Goal: Communication & Community: Participate in discussion

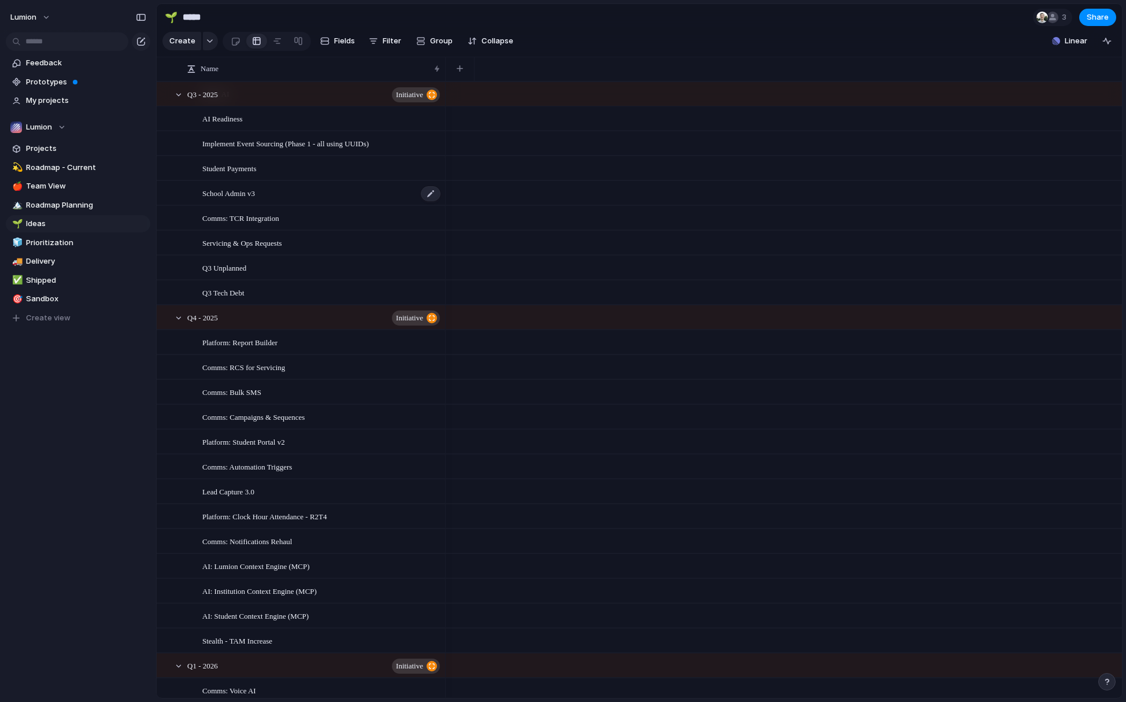
scroll to position [286, 0]
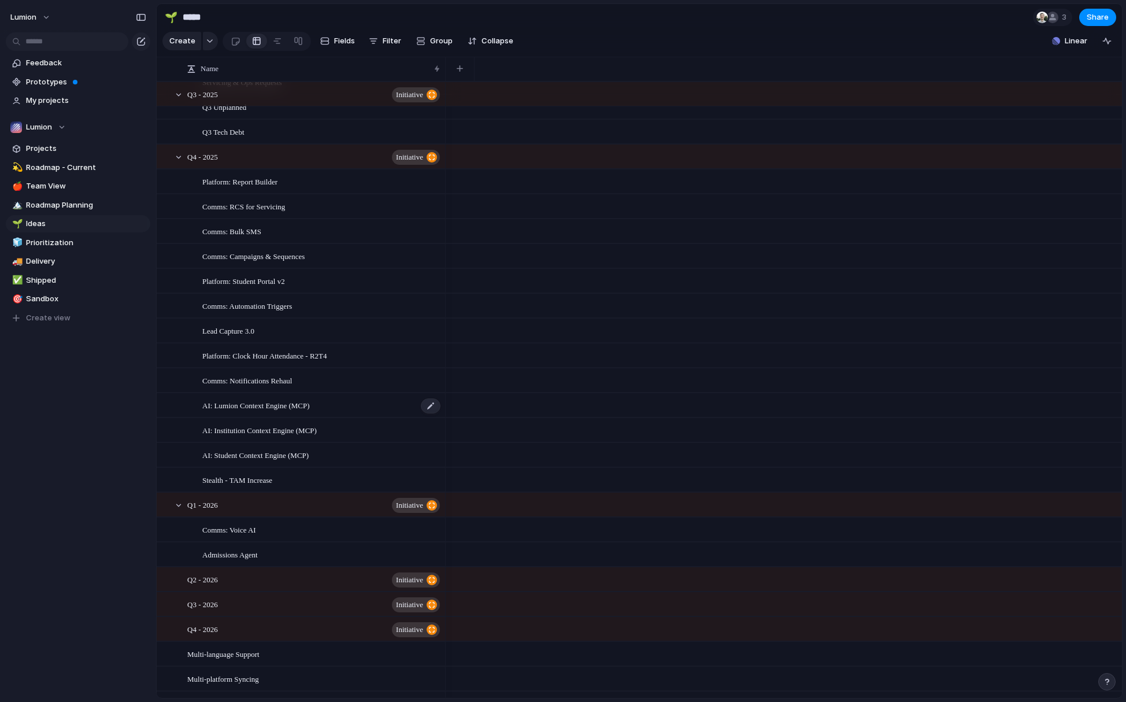
click at [271, 412] on span "AI: Lumion Context Engine (MCP)" at bounding box center [256, 404] width 108 height 13
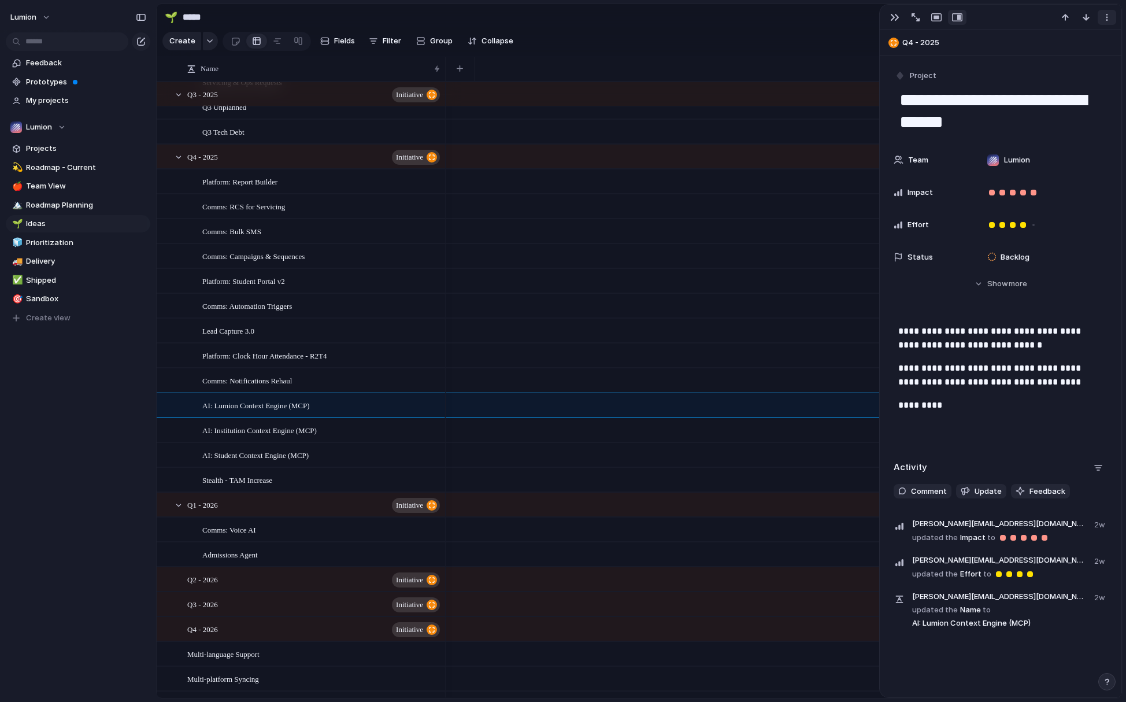
click at [1103, 16] on div "button" at bounding box center [1107, 17] width 9 height 9
click at [1028, 9] on div "Mark as duplicate Delete" at bounding box center [563, 351] width 1126 height 702
drag, startPoint x: 899, startPoint y: 98, endPoint x: 1040, endPoint y: 121, distance: 142.4
click at [1040, 121] on textarea "**********" at bounding box center [1000, 111] width 205 height 47
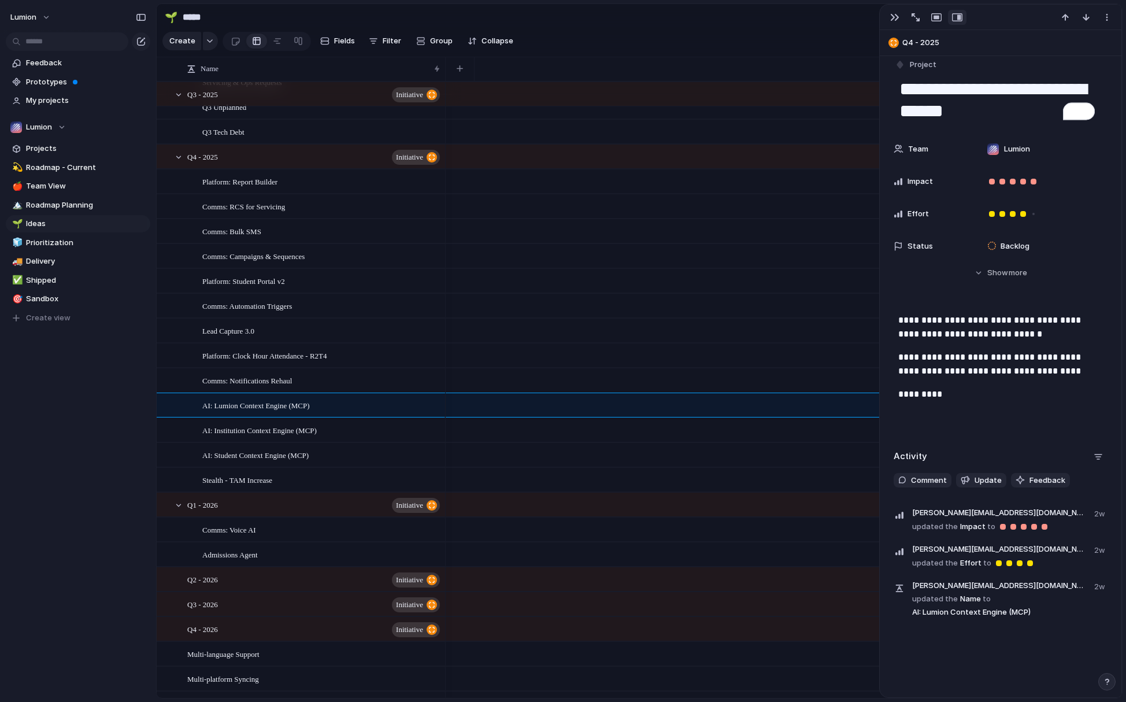
scroll to position [11, 0]
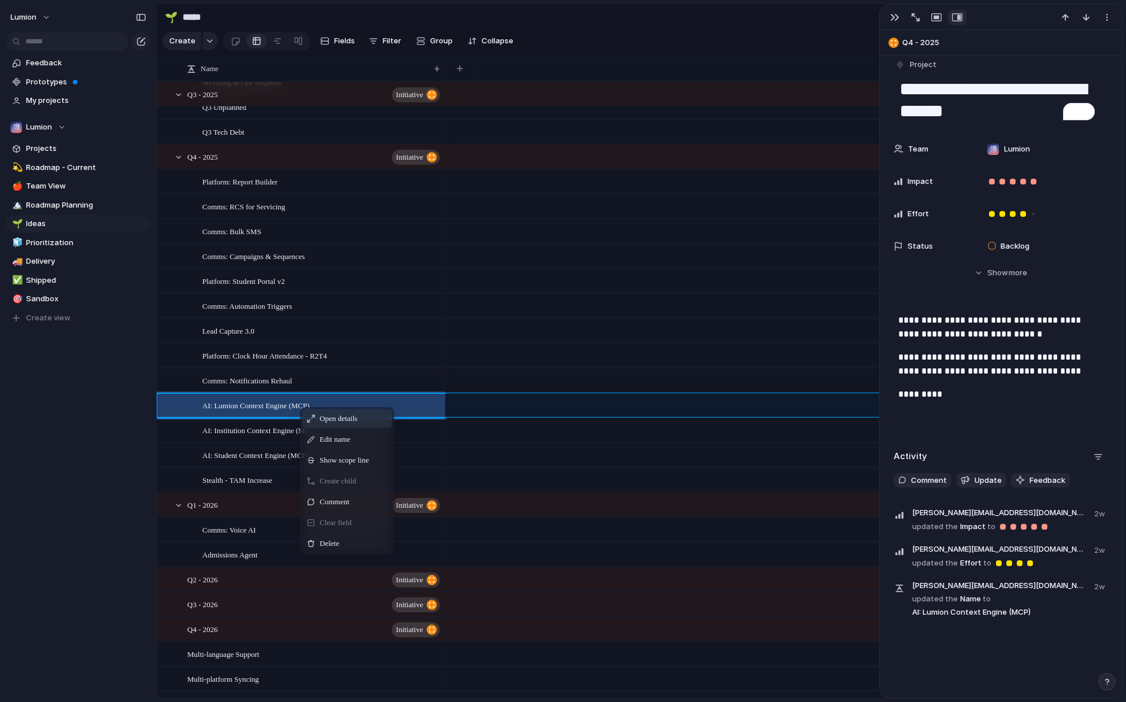
click at [335, 424] on span "Open details" at bounding box center [339, 419] width 38 height 12
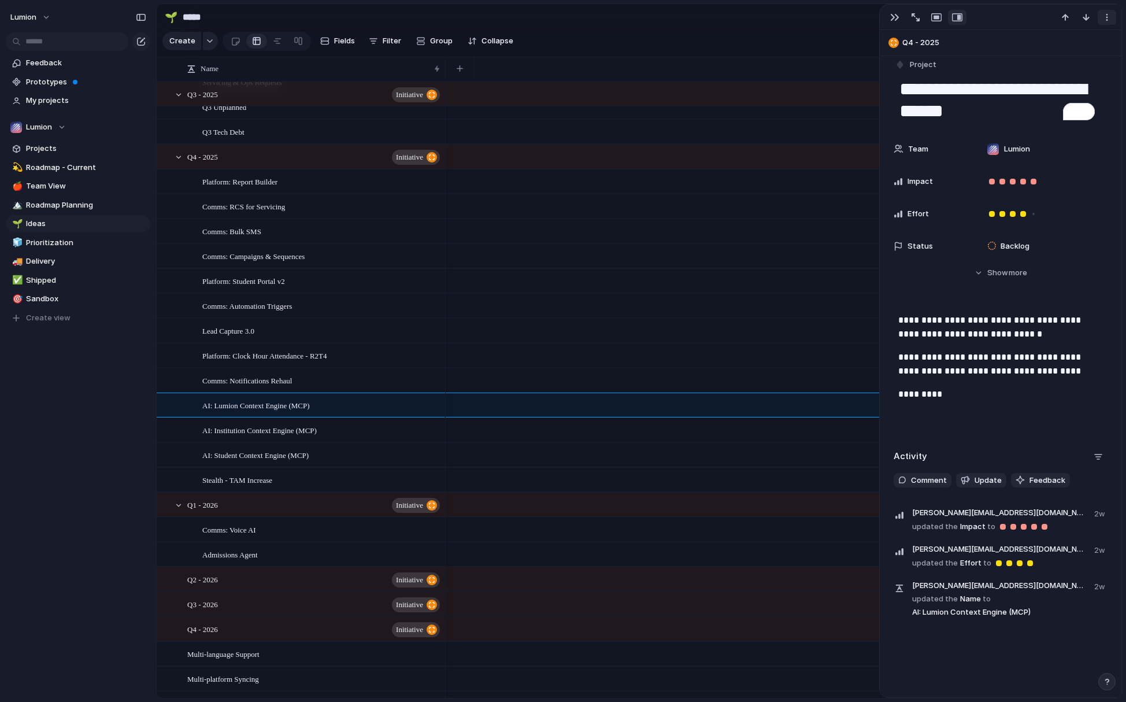
click at [1107, 17] on div "button" at bounding box center [1107, 17] width 9 height 9
click at [896, 20] on div "Mark as duplicate Delete" at bounding box center [563, 351] width 1126 height 702
click at [894, 18] on div "button" at bounding box center [894, 17] width 9 height 9
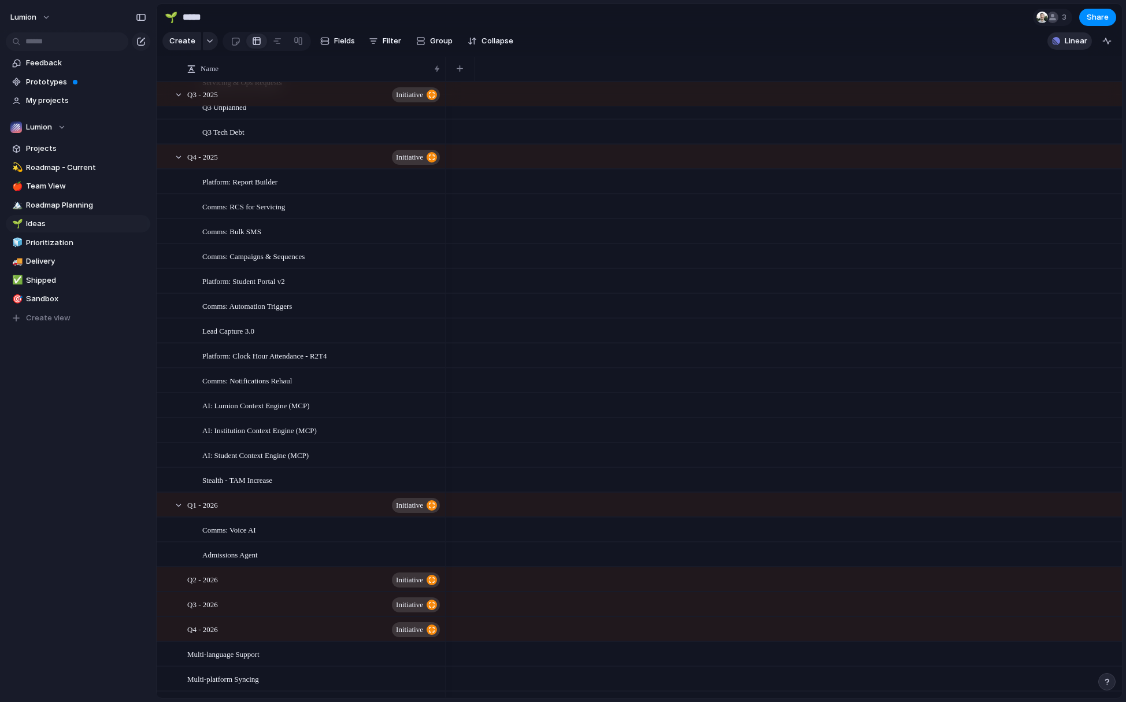
click at [1071, 47] on span "Linear" at bounding box center [1076, 41] width 23 height 12
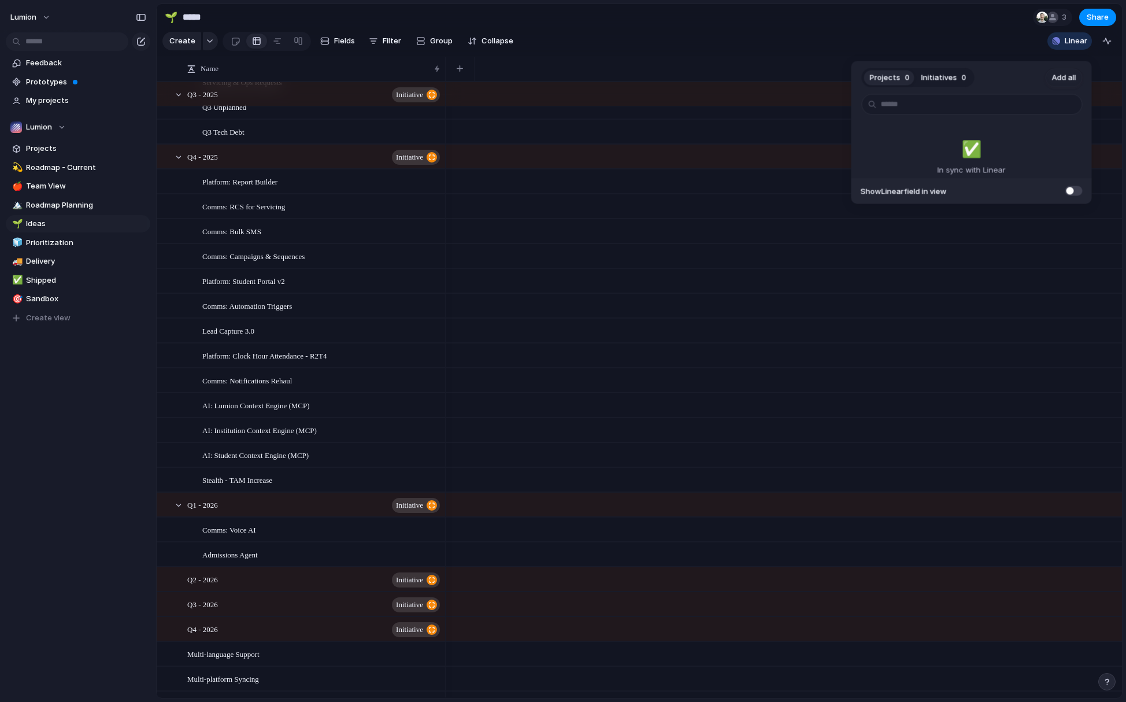
click at [947, 77] on span "Initiatives" at bounding box center [940, 78] width 36 height 12
click at [897, 81] on span "Projects" at bounding box center [885, 78] width 31 height 12
click at [890, 79] on span "Projects" at bounding box center [885, 78] width 31 height 12
click at [1077, 190] on span at bounding box center [1074, 191] width 17 height 10
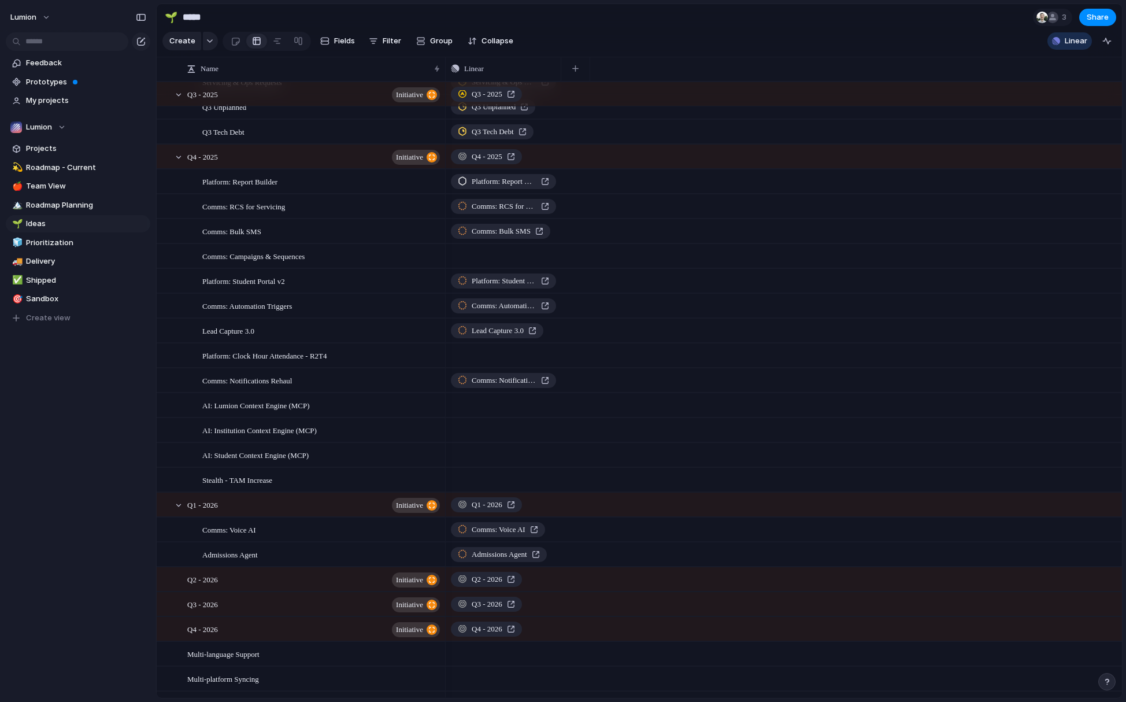
click at [311, 413] on div "Projects 0 Initiatives 0 Add all ✅️ In sync with Linear Show Linear field in vi…" at bounding box center [563, 351] width 1126 height 702
click at [524, 411] on span "Push" at bounding box center [527, 406] width 14 height 12
click at [519, 444] on span "Project" at bounding box center [511, 441] width 27 height 12
click at [520, 436] on span "Push" at bounding box center [527, 430] width 14 height 12
click at [520, 468] on span "Project" at bounding box center [511, 466] width 27 height 12
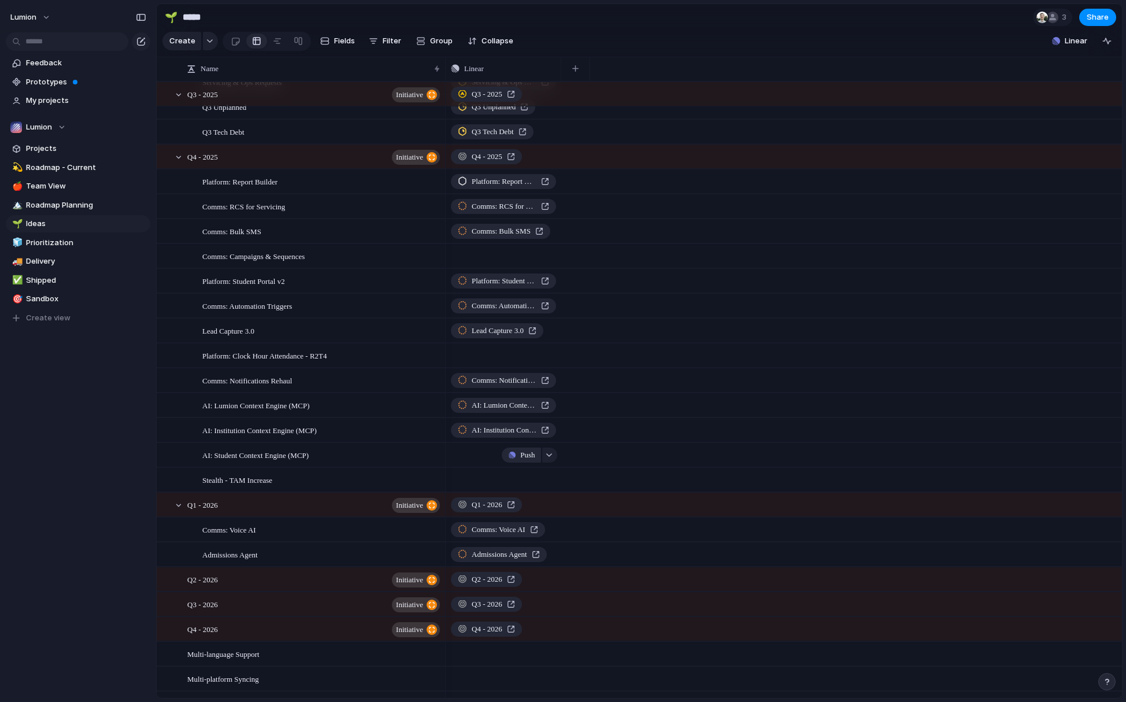
click at [525, 461] on span "Push" at bounding box center [527, 455] width 14 height 12
click at [516, 492] on span "Project" at bounding box center [511, 491] width 27 height 12
click at [523, 486] on span "Push" at bounding box center [527, 480] width 14 height 12
click at [520, 364] on div "Project Issue" at bounding box center [563, 351] width 1126 height 702
click at [522, 361] on span "Push" at bounding box center [527, 356] width 14 height 12
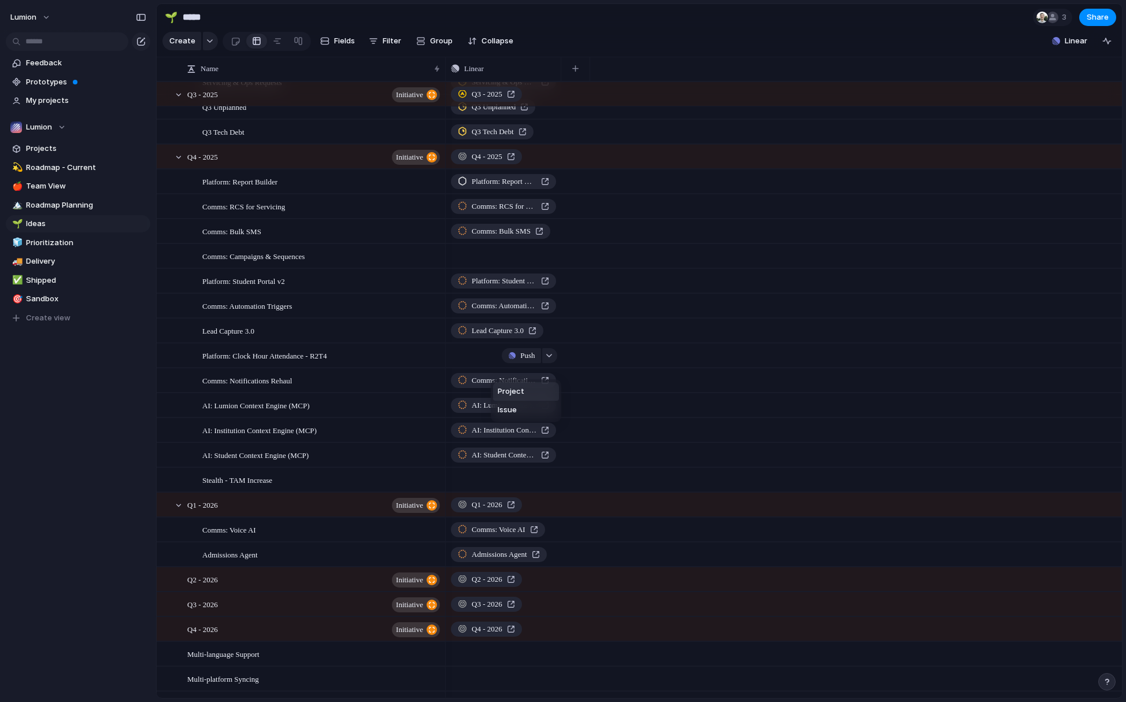
click at [516, 392] on span "Project" at bounding box center [511, 392] width 27 height 12
click at [524, 486] on span "Push" at bounding box center [527, 480] width 14 height 12
click at [522, 515] on span "Project" at bounding box center [511, 516] width 27 height 12
click at [526, 262] on span "Push" at bounding box center [527, 256] width 14 height 12
click at [517, 289] on span "Project" at bounding box center [511, 292] width 27 height 12
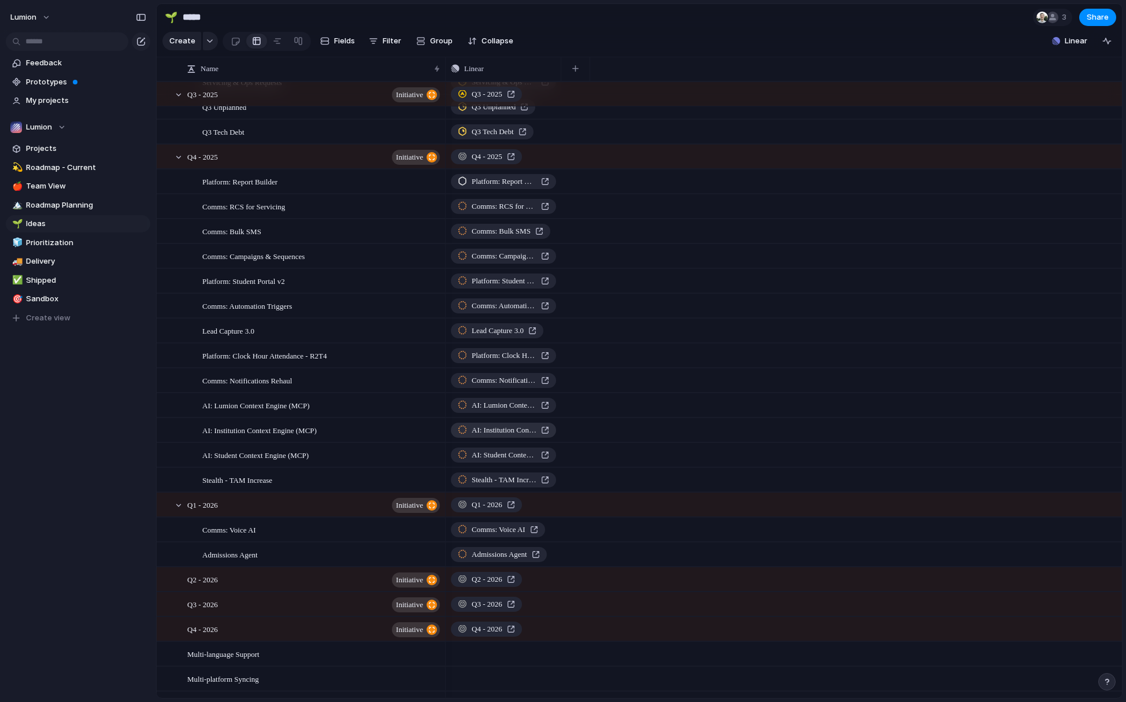
click at [494, 436] on span "AI: Institution Context Engine (MCP)" at bounding box center [504, 430] width 65 height 12
click at [542, 461] on div "AI: Student Context Engine (MCP)" at bounding box center [503, 455] width 91 height 12
click at [547, 411] on div "AI: Lumion Context Engine (MCP)" at bounding box center [503, 406] width 91 height 12
